Goal: Find specific page/section: Find specific page/section

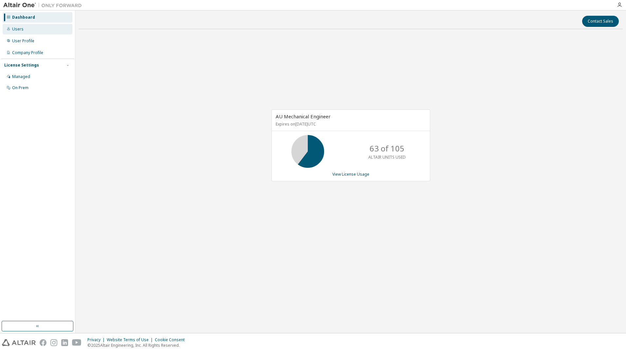
click at [42, 30] on div "Users" at bounding box center [38, 29] width 70 height 10
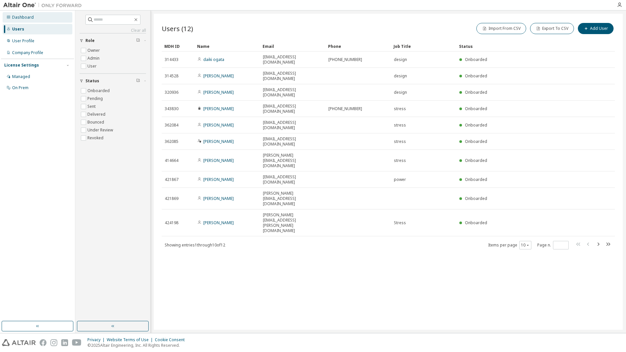
click at [26, 20] on div "Dashboard" at bounding box center [23, 17] width 22 height 5
